Goal: Find specific page/section: Find specific page/section

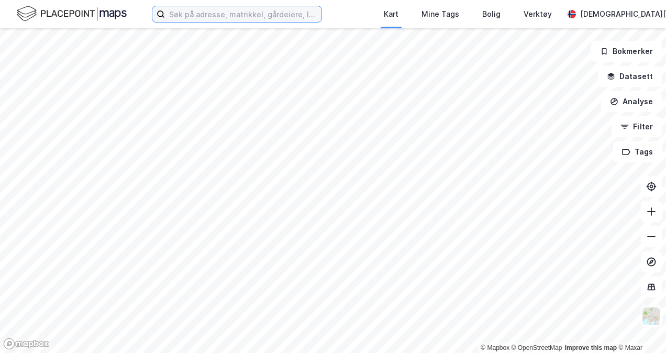
click at [232, 17] on input at bounding box center [243, 14] width 156 height 16
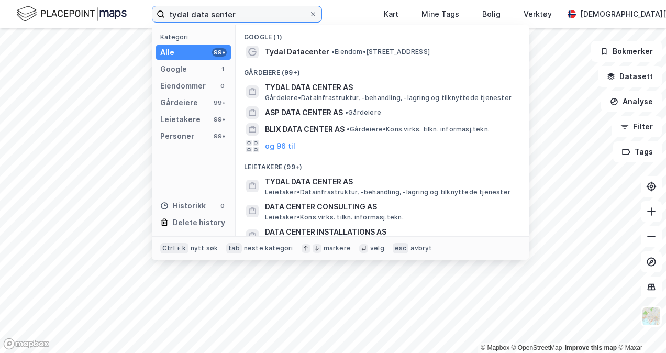
type input "tydal data senter"
click at [322, 49] on span "Tydal Datacenter" at bounding box center [297, 52] width 64 height 13
